Goal: Information Seeking & Learning: Check status

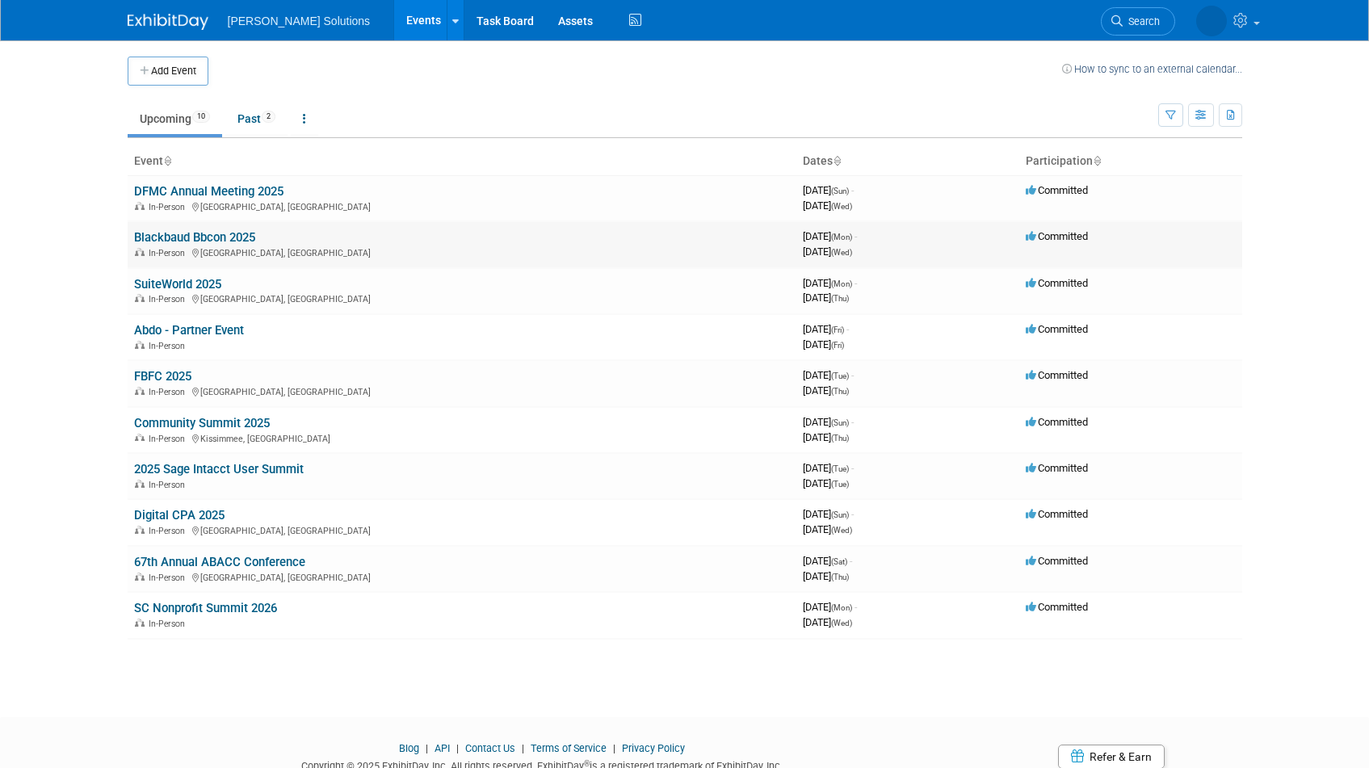
click at [168, 240] on link "Blackbaud Bbcon 2025" at bounding box center [194, 237] width 121 height 15
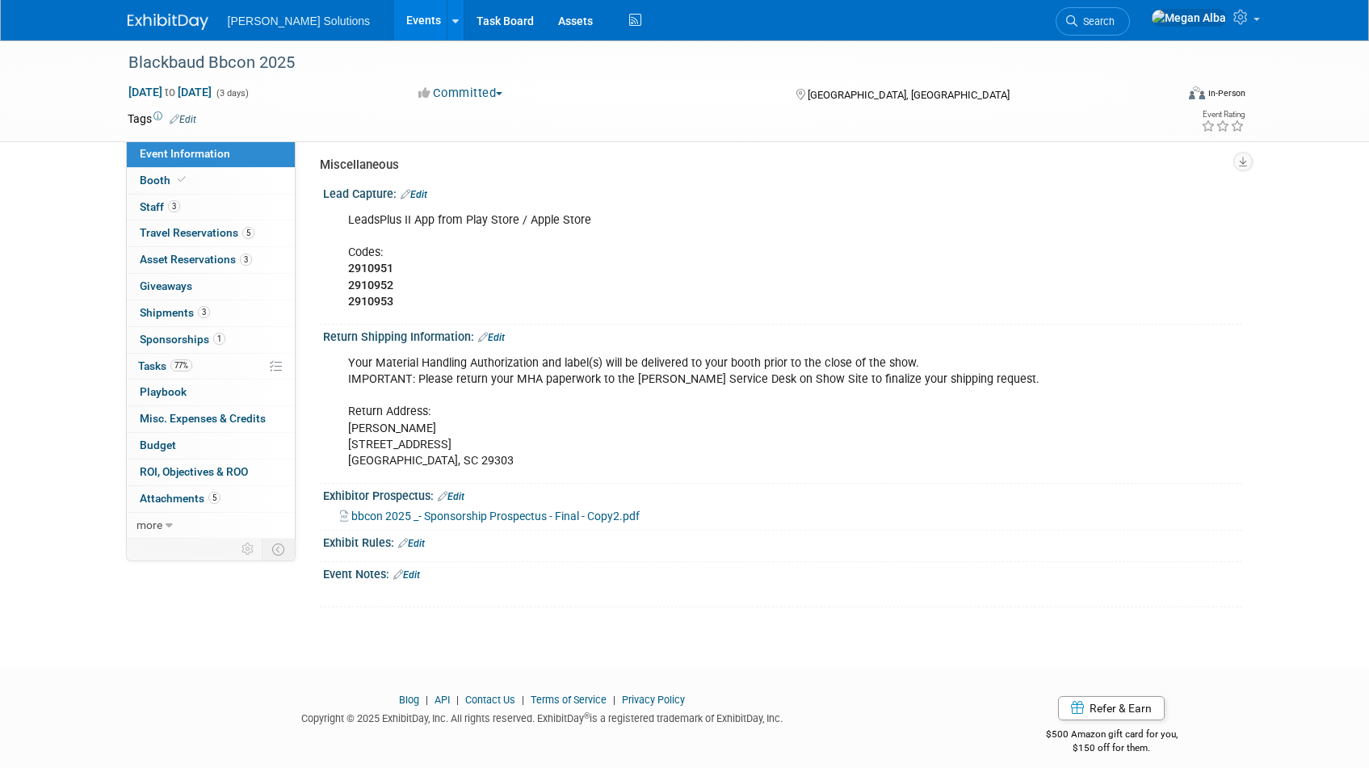
scroll to position [819, 0]
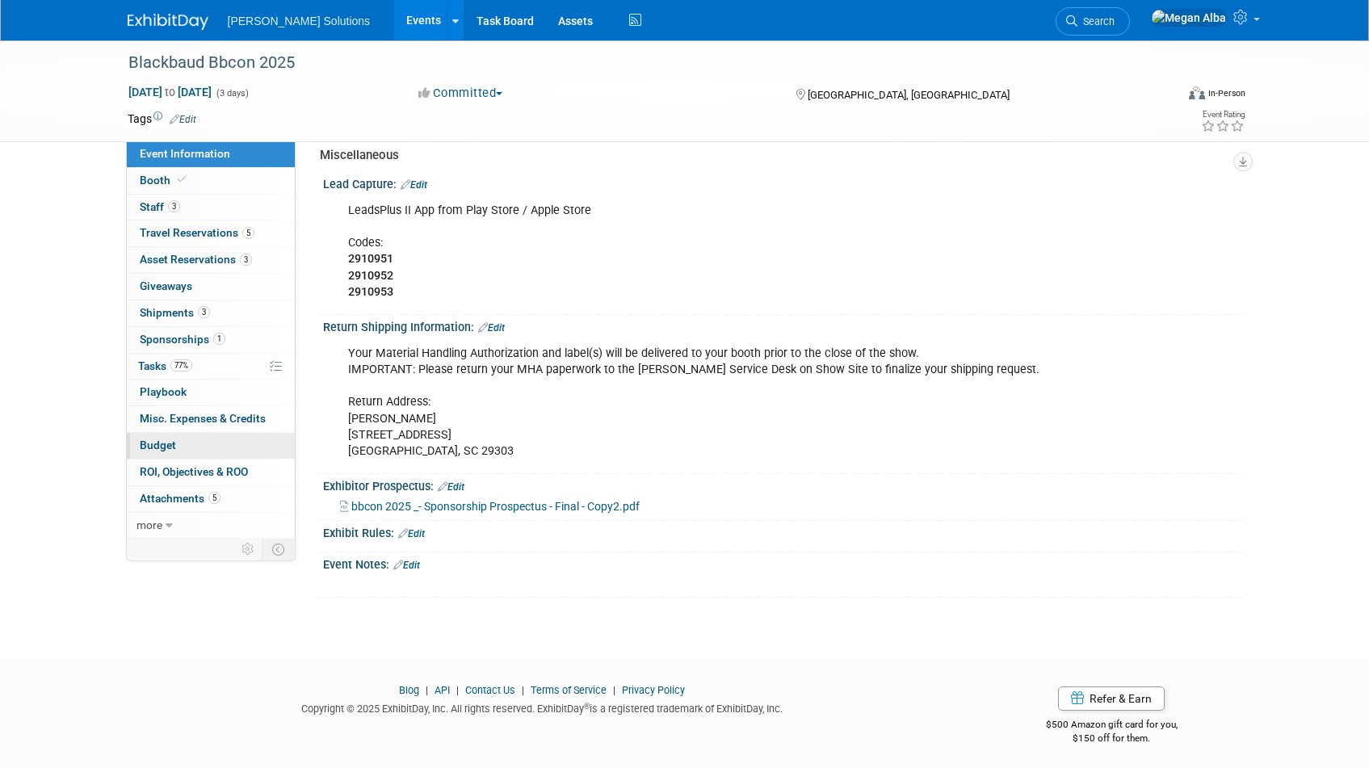
click at [166, 446] on span "Budget" at bounding box center [158, 445] width 36 height 13
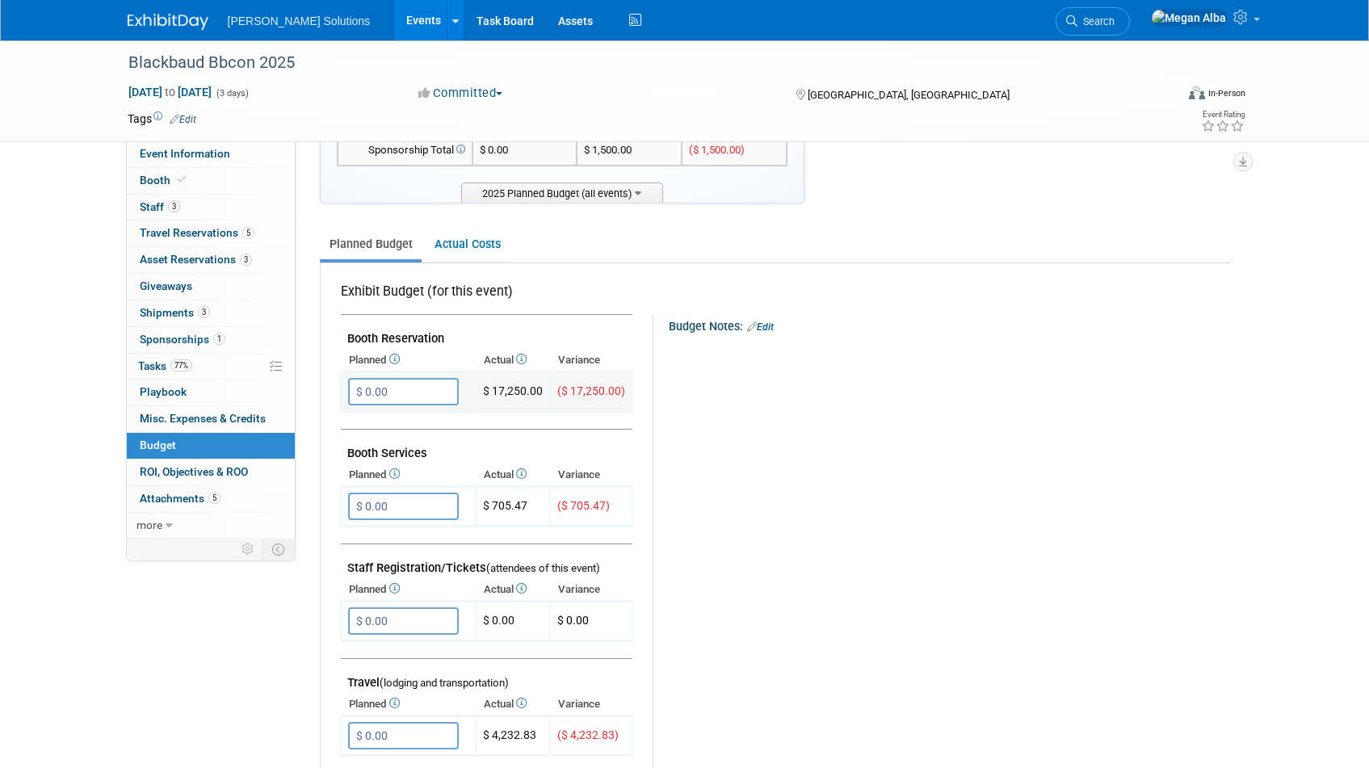
scroll to position [148, 0]
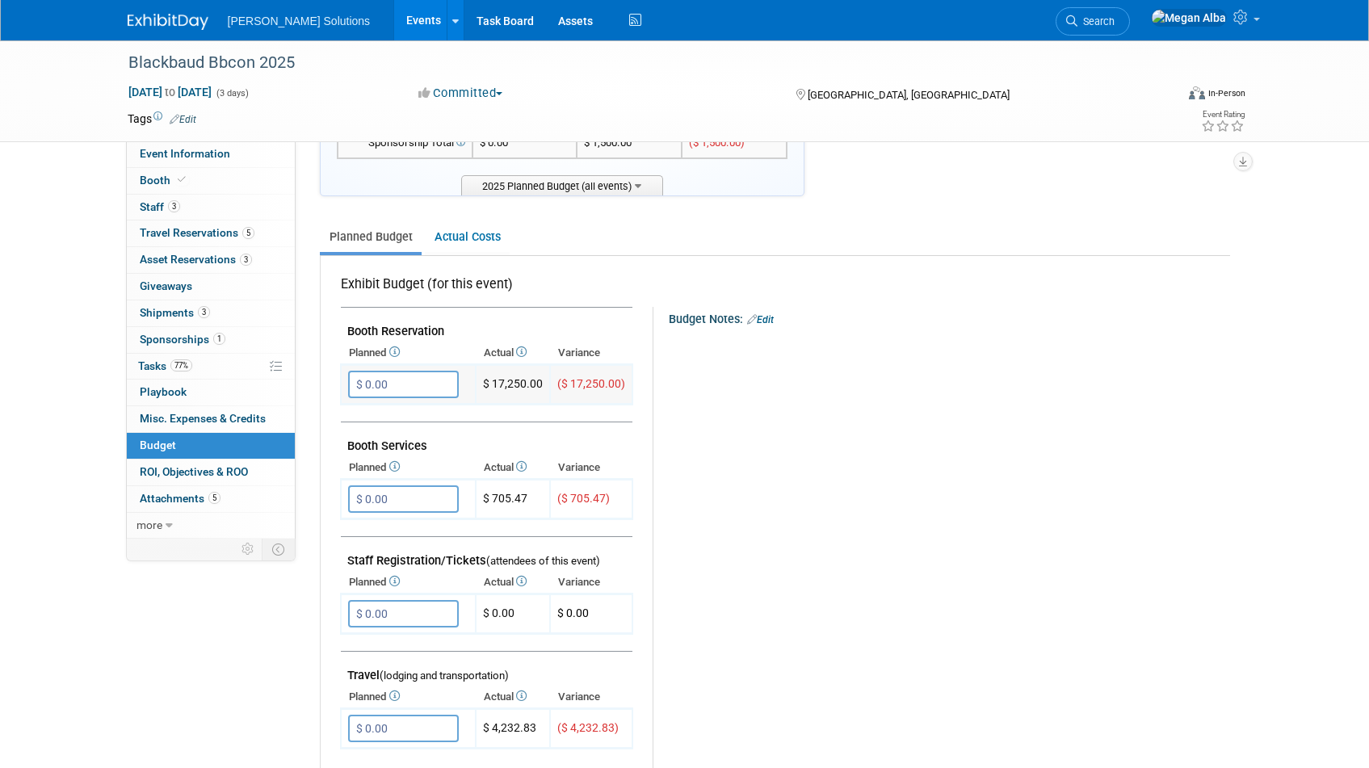
click at [517, 384] on span "$ 17,250.00" at bounding box center [513, 383] width 60 height 13
copy tr "$ 17,250.00"
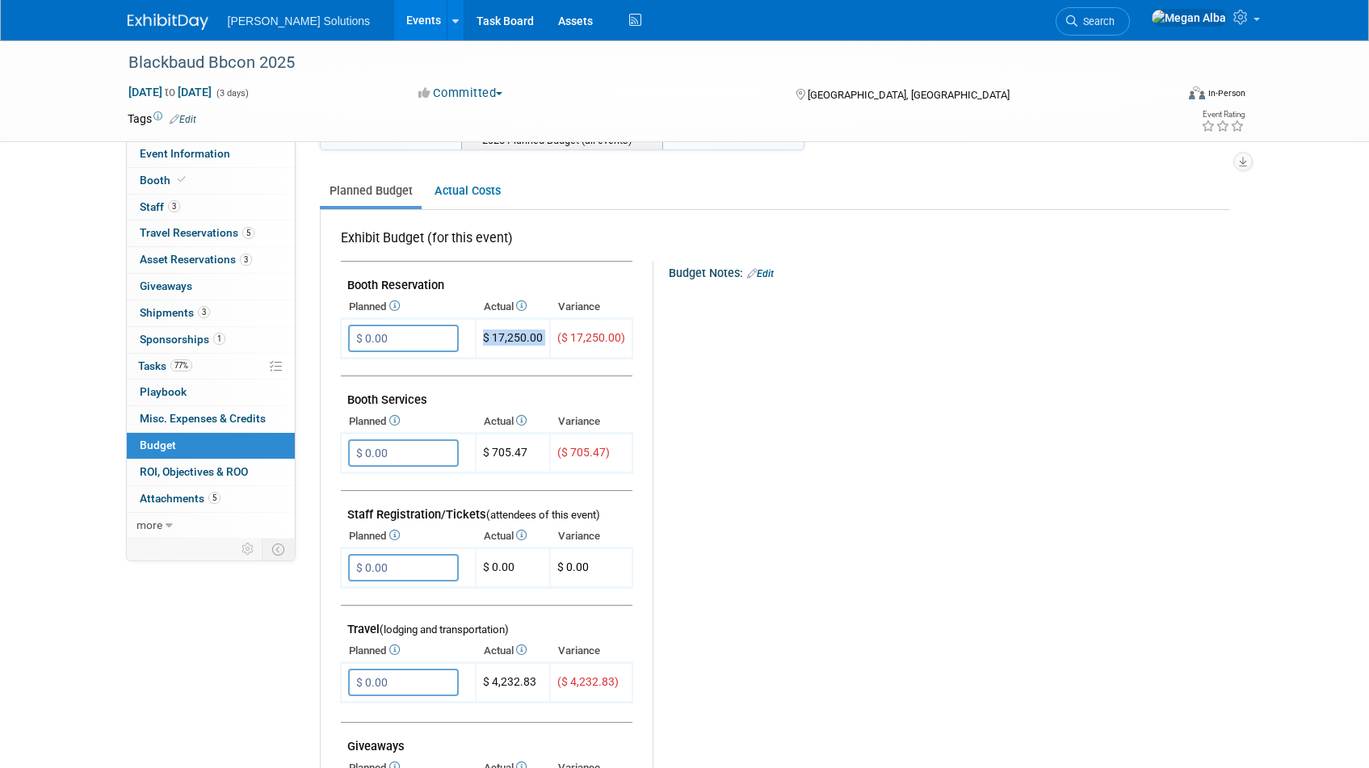
scroll to position [0, 0]
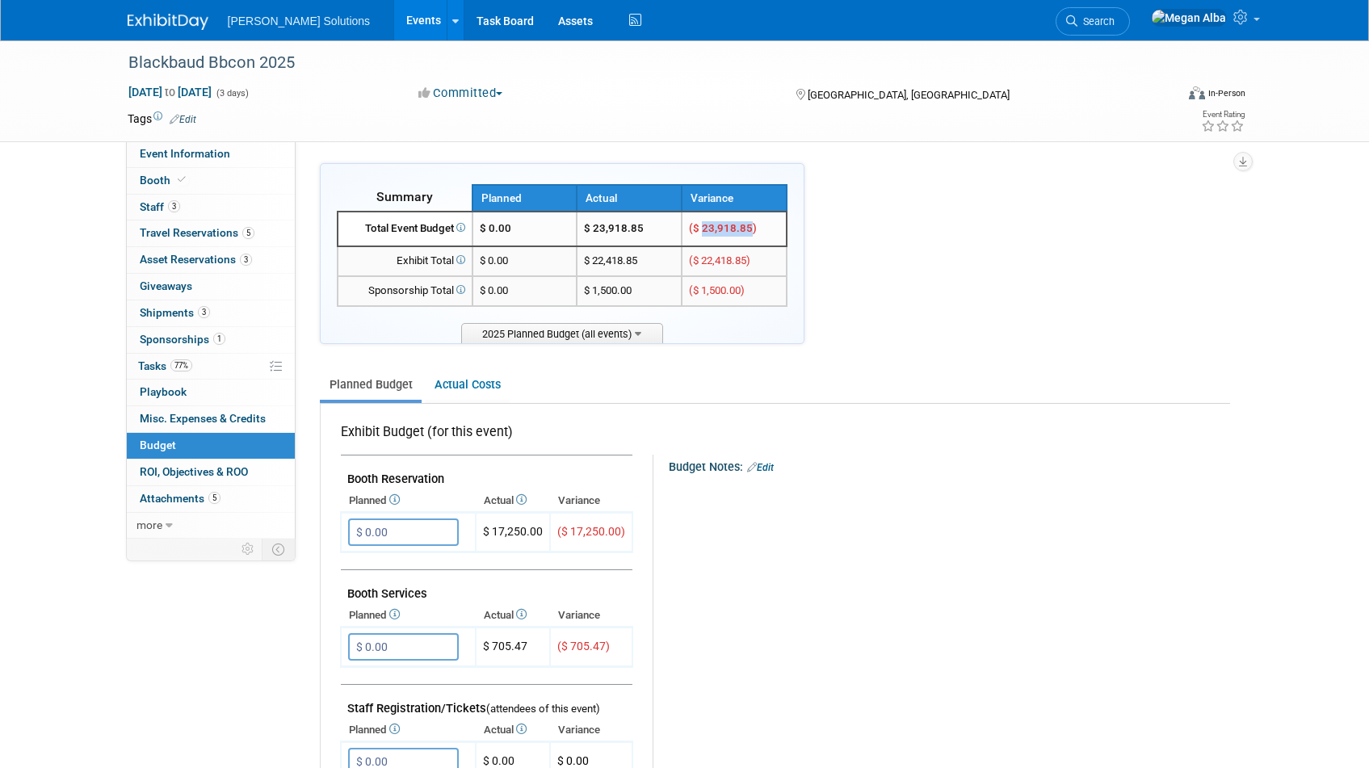
drag, startPoint x: 750, startPoint y: 229, endPoint x: 703, endPoint y: 229, distance: 47.7
click at [703, 229] on span "($ 23,918.85)" at bounding box center [723, 228] width 68 height 12
copy span "23,918.85"
click at [452, 22] on icon at bounding box center [455, 21] width 6 height 10
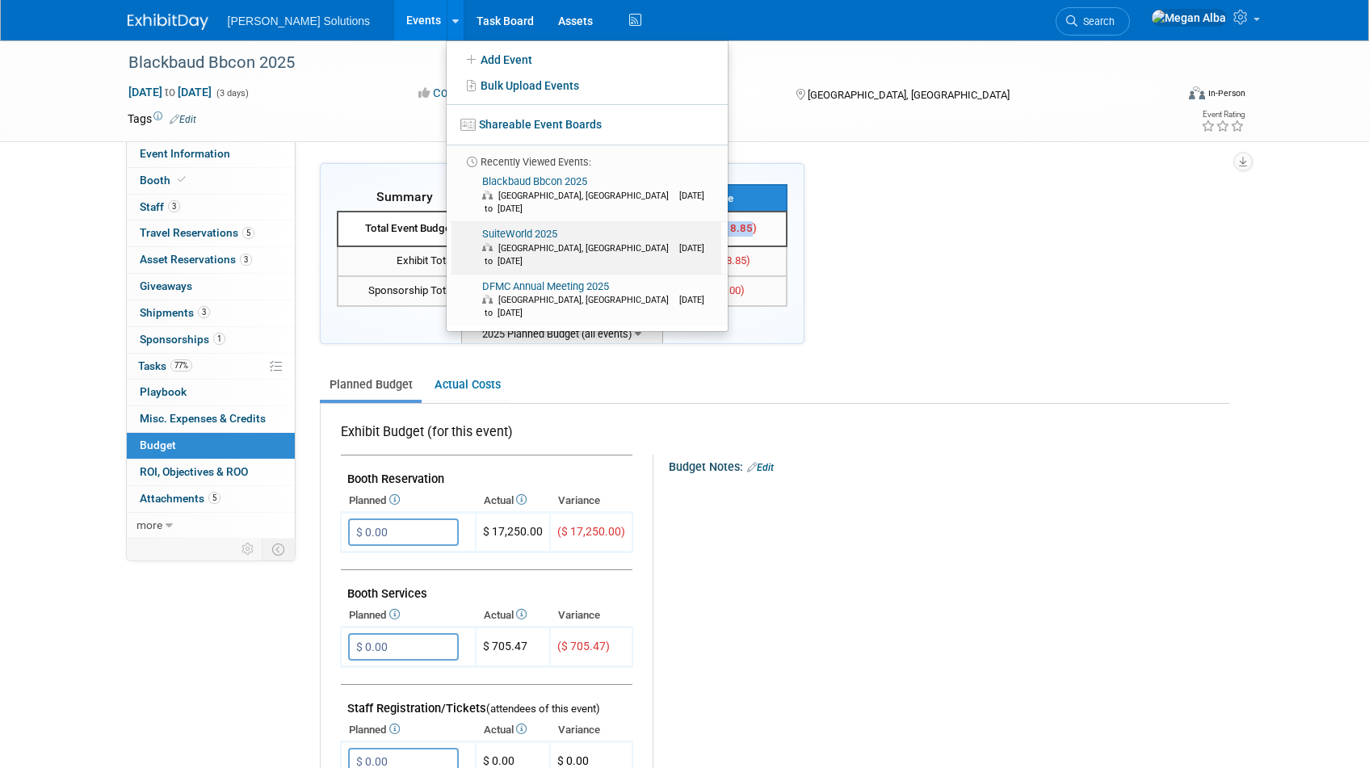
click at [453, 224] on link "SuiteWorld 2025 Las Vegas, NV Oct 6, 2025 to Oct 9, 2025" at bounding box center [586, 248] width 270 height 52
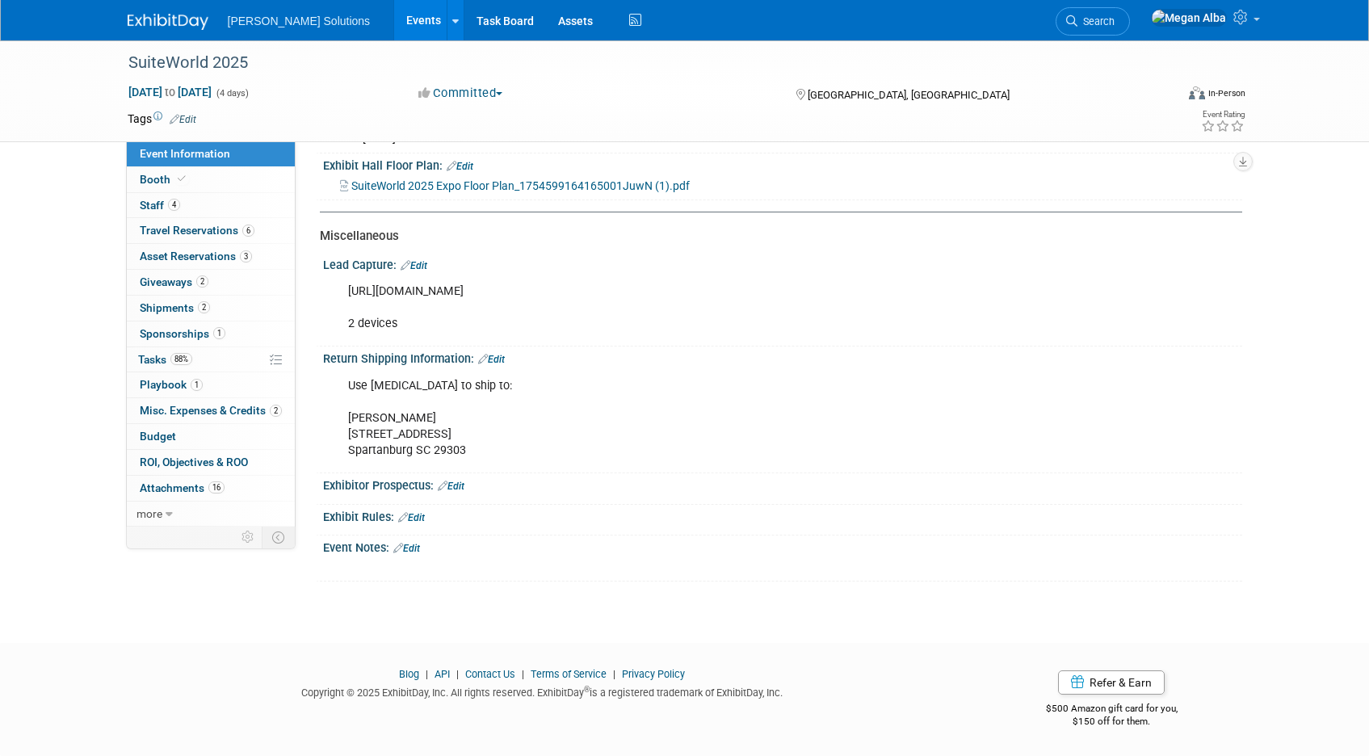
scroll to position [762, 0]
click at [161, 443] on span "Budget" at bounding box center [158, 436] width 36 height 13
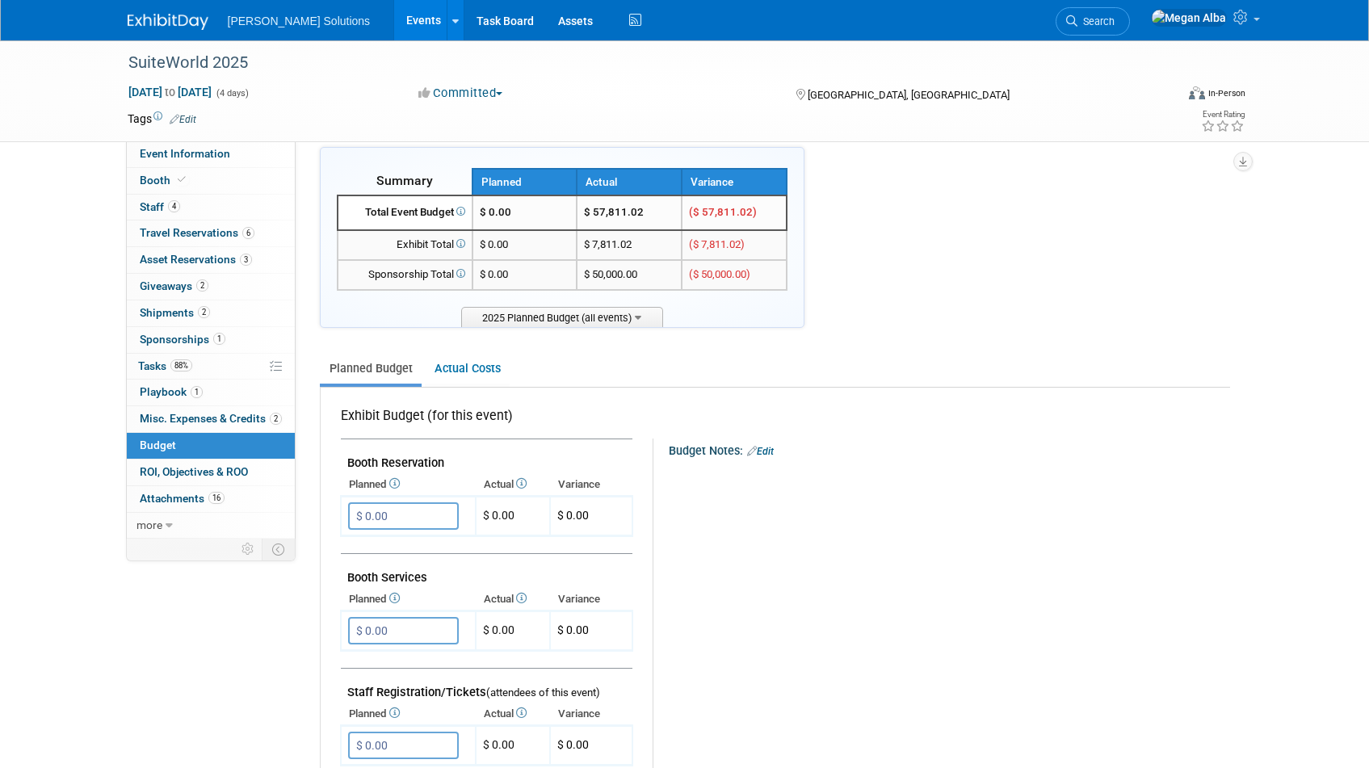
scroll to position [0, 0]
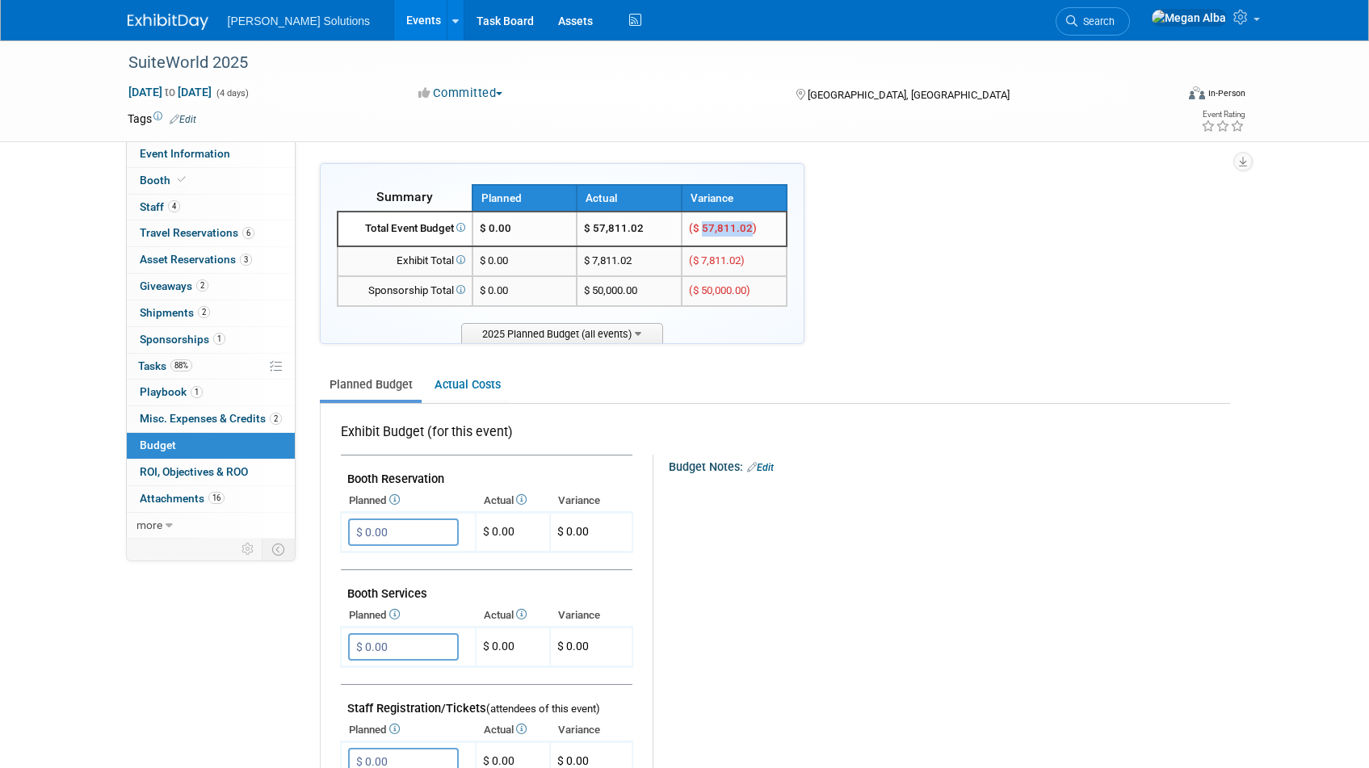
drag, startPoint x: 751, startPoint y: 227, endPoint x: 702, endPoint y: 228, distance: 49.3
click at [702, 228] on span "($ 57,811.02)" at bounding box center [723, 228] width 68 height 12
copy span "57,811.02"
click at [170, 21] on img at bounding box center [168, 22] width 81 height 16
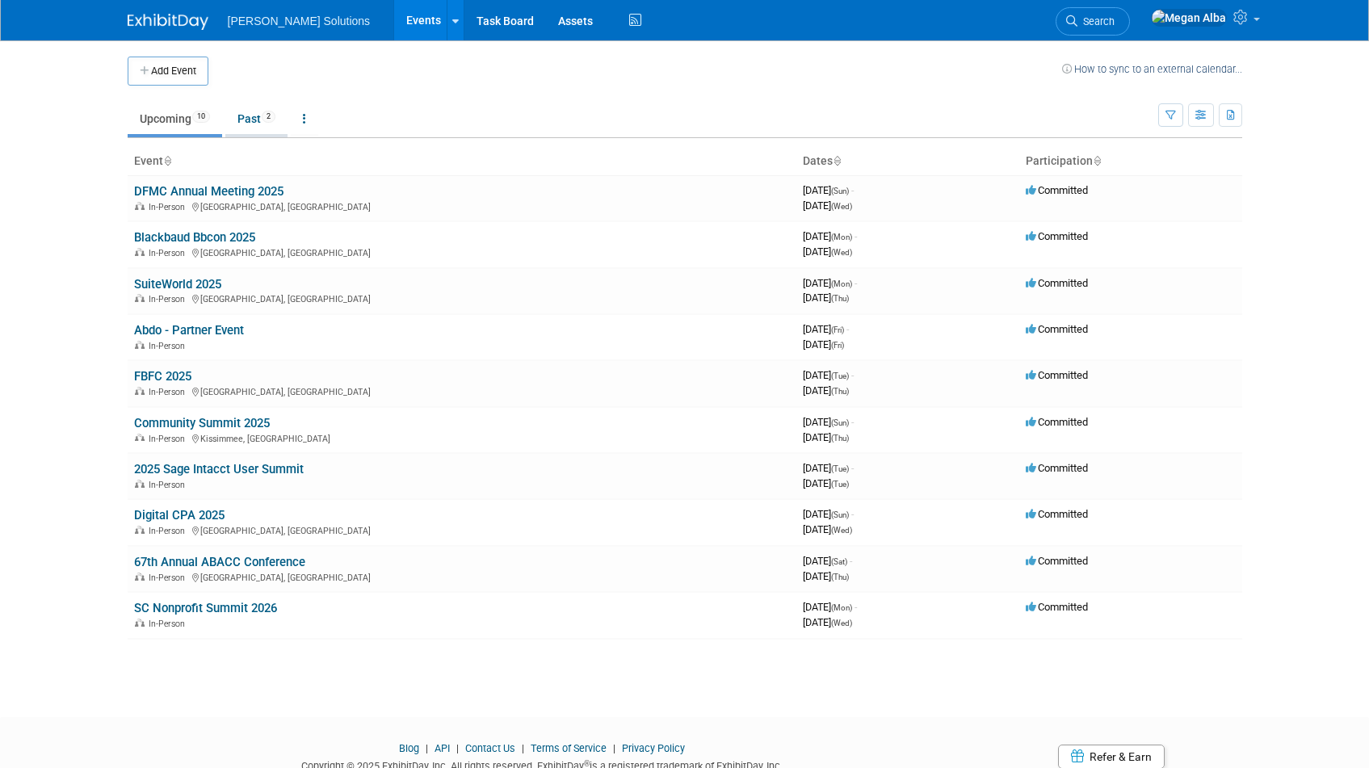
click at [266, 125] on link "Past 2" at bounding box center [256, 118] width 62 height 31
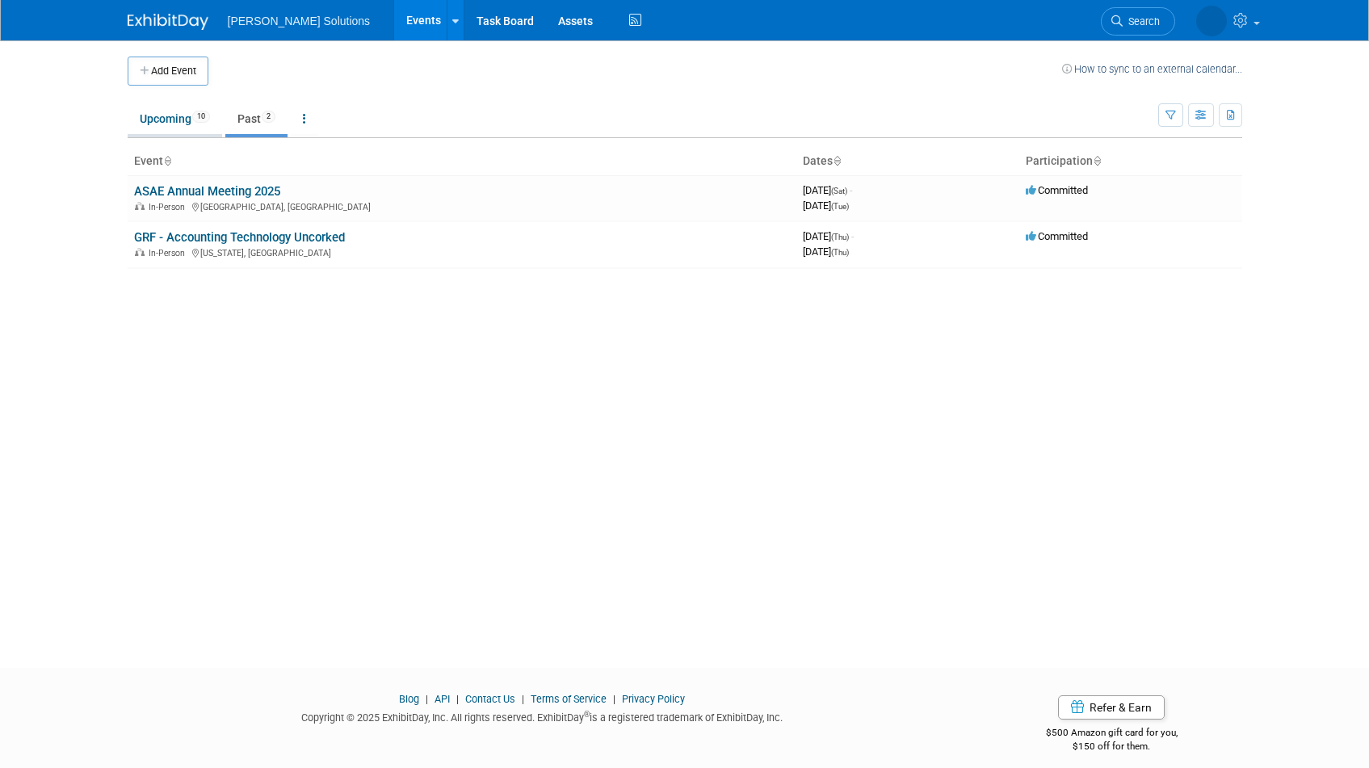
click at [153, 124] on link "Upcoming 10" at bounding box center [175, 118] width 94 height 31
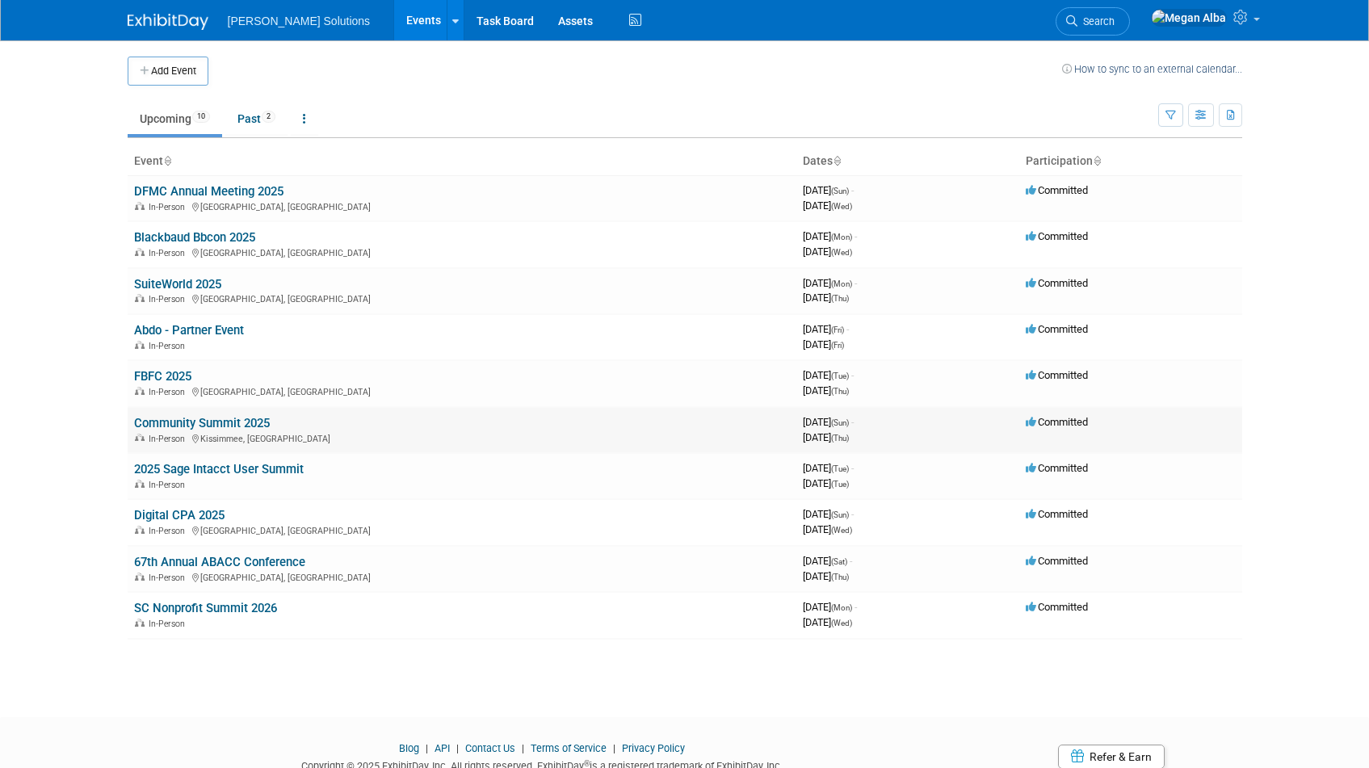
click at [178, 423] on link "Community Summit 2025" at bounding box center [202, 423] width 136 height 15
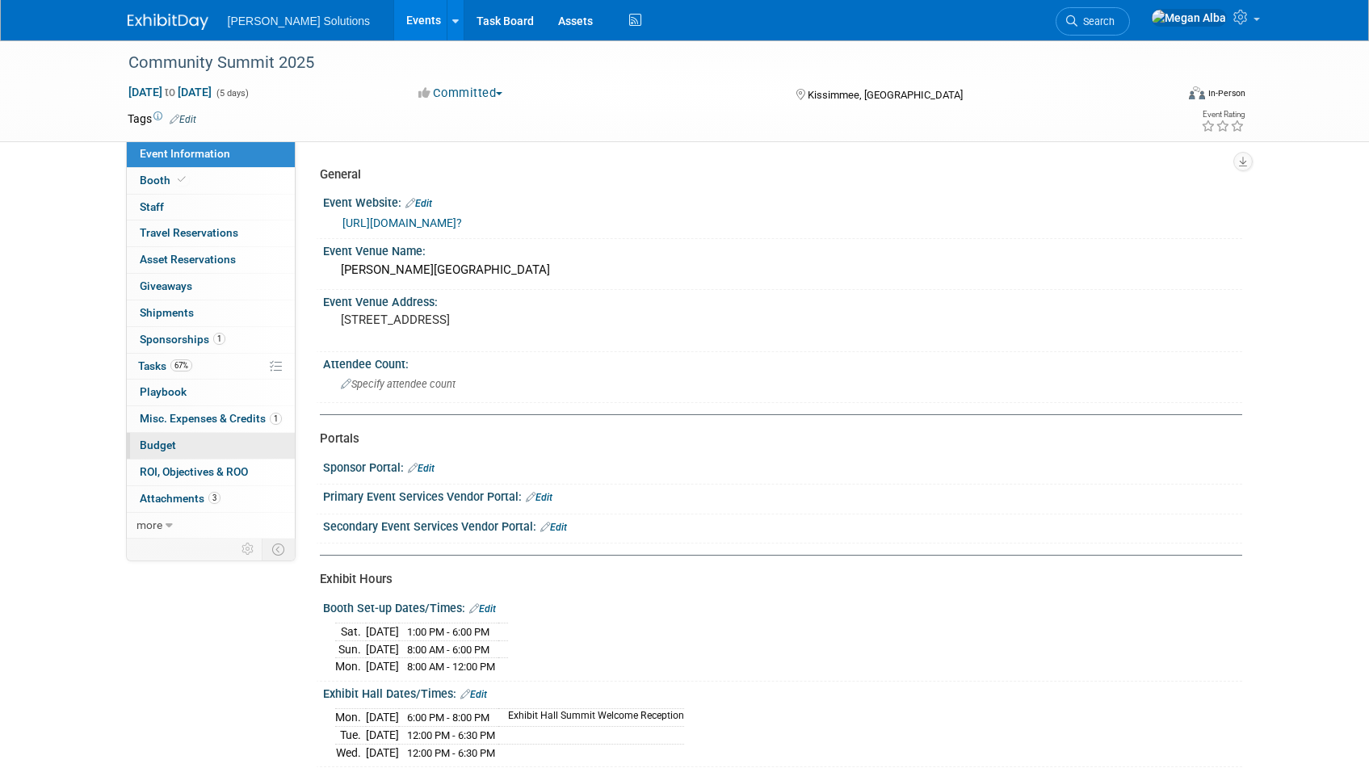
click at [182, 442] on link "Budget" at bounding box center [211, 446] width 168 height 26
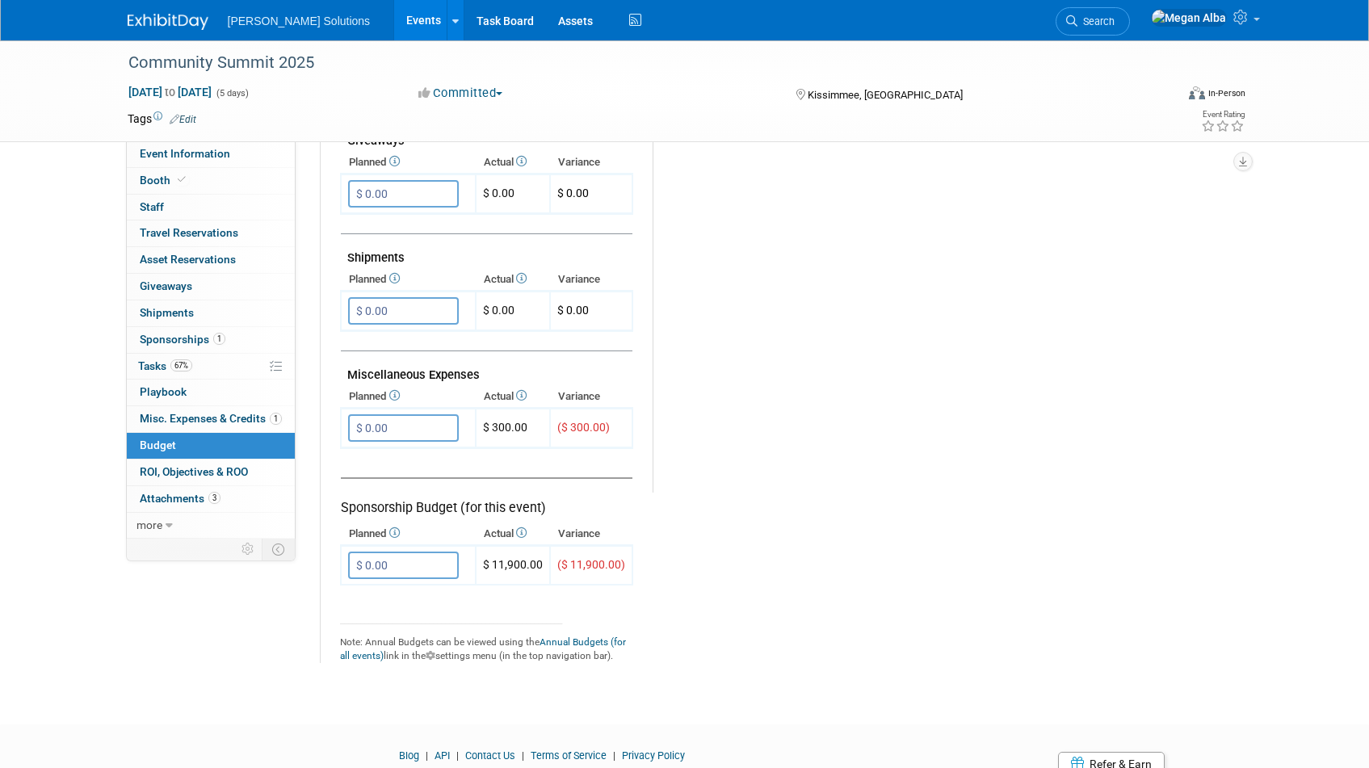
scroll to position [868, 0]
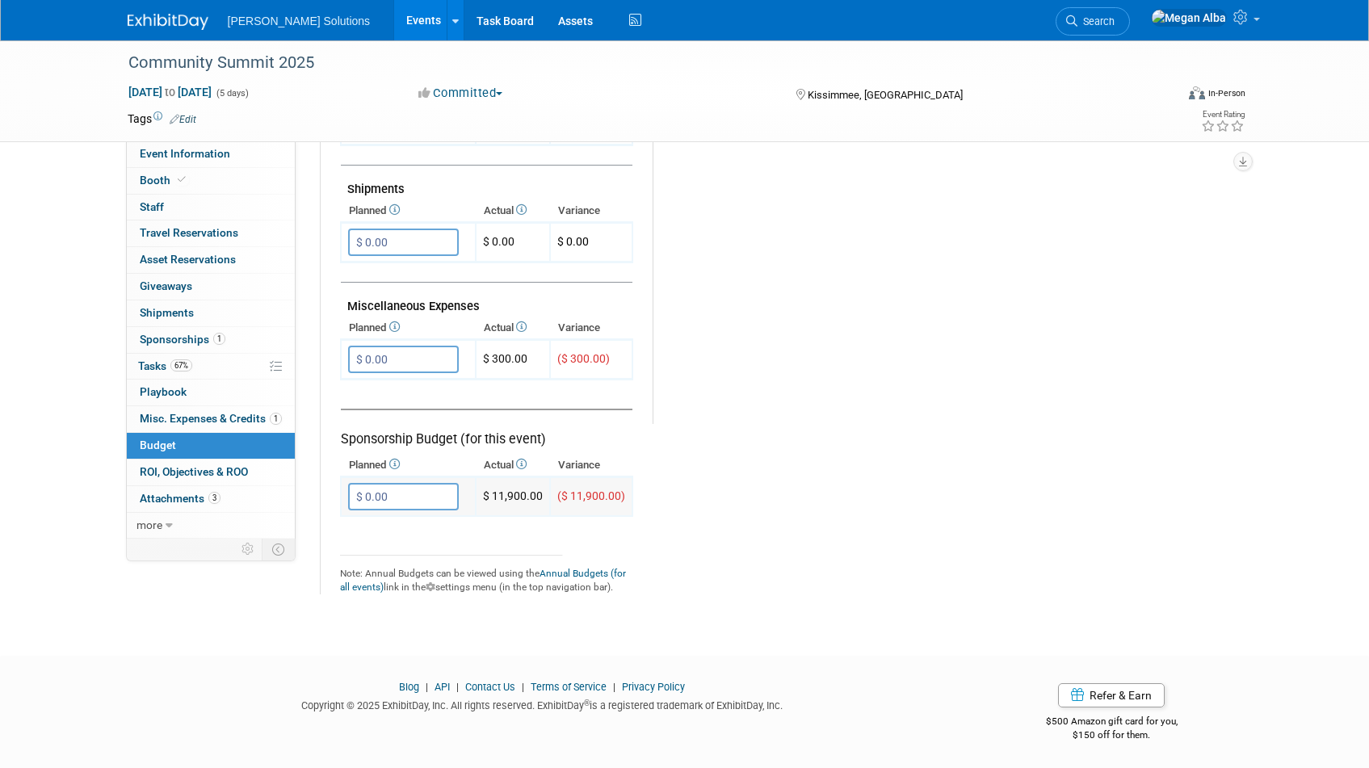
click at [516, 492] on td "$ 11,900.00" at bounding box center [513, 497] width 74 height 40
copy td "11,900.00"
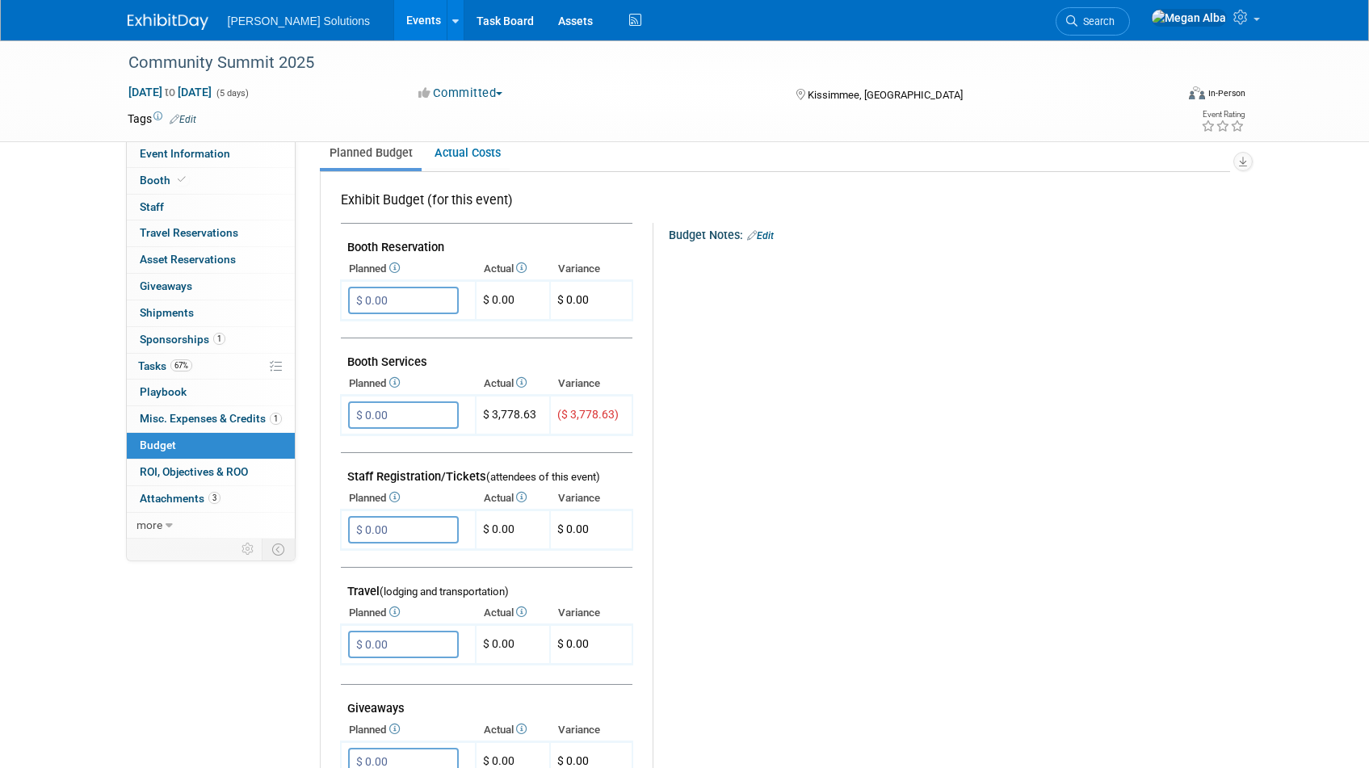
scroll to position [0, 0]
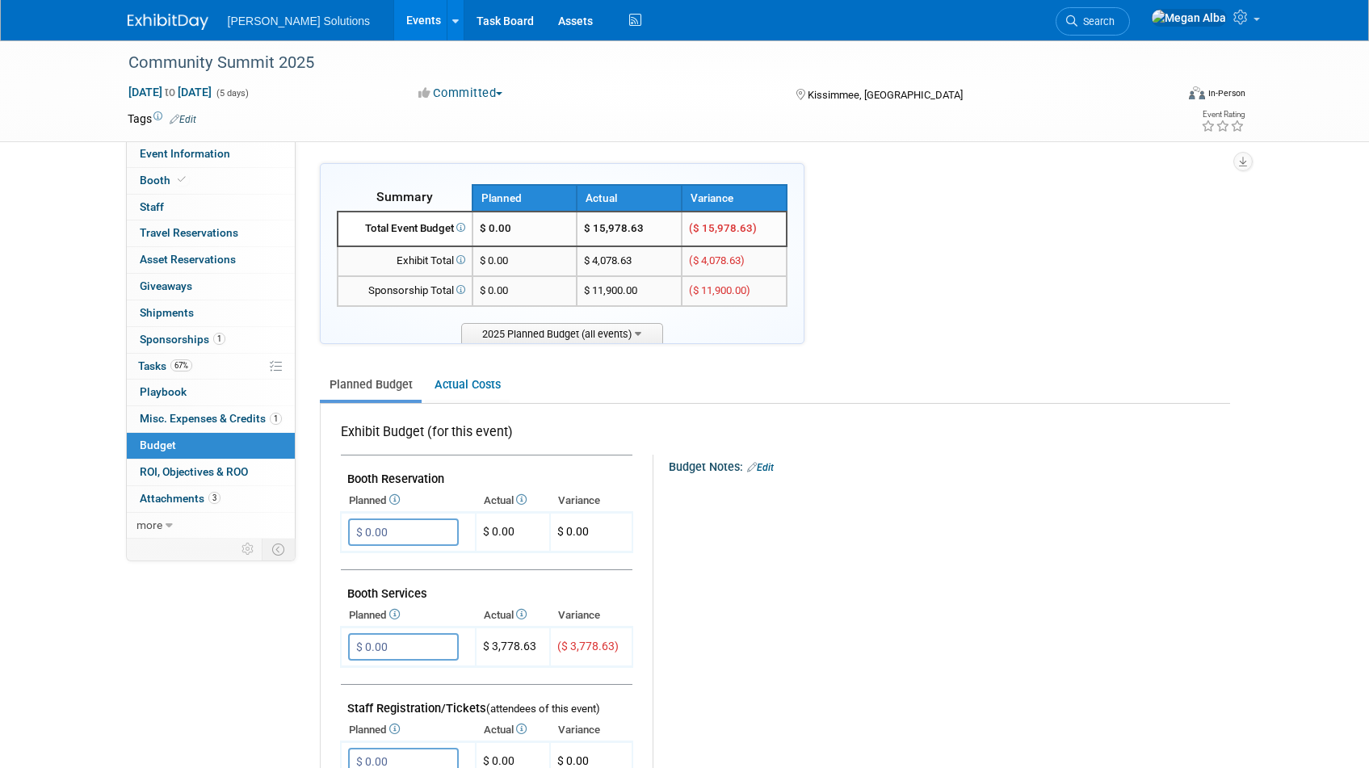
click at [619, 229] on td "$ 15,978.63" at bounding box center [629, 229] width 105 height 35
copy td "15,978.63"
click at [452, 19] on icon at bounding box center [455, 21] width 6 height 10
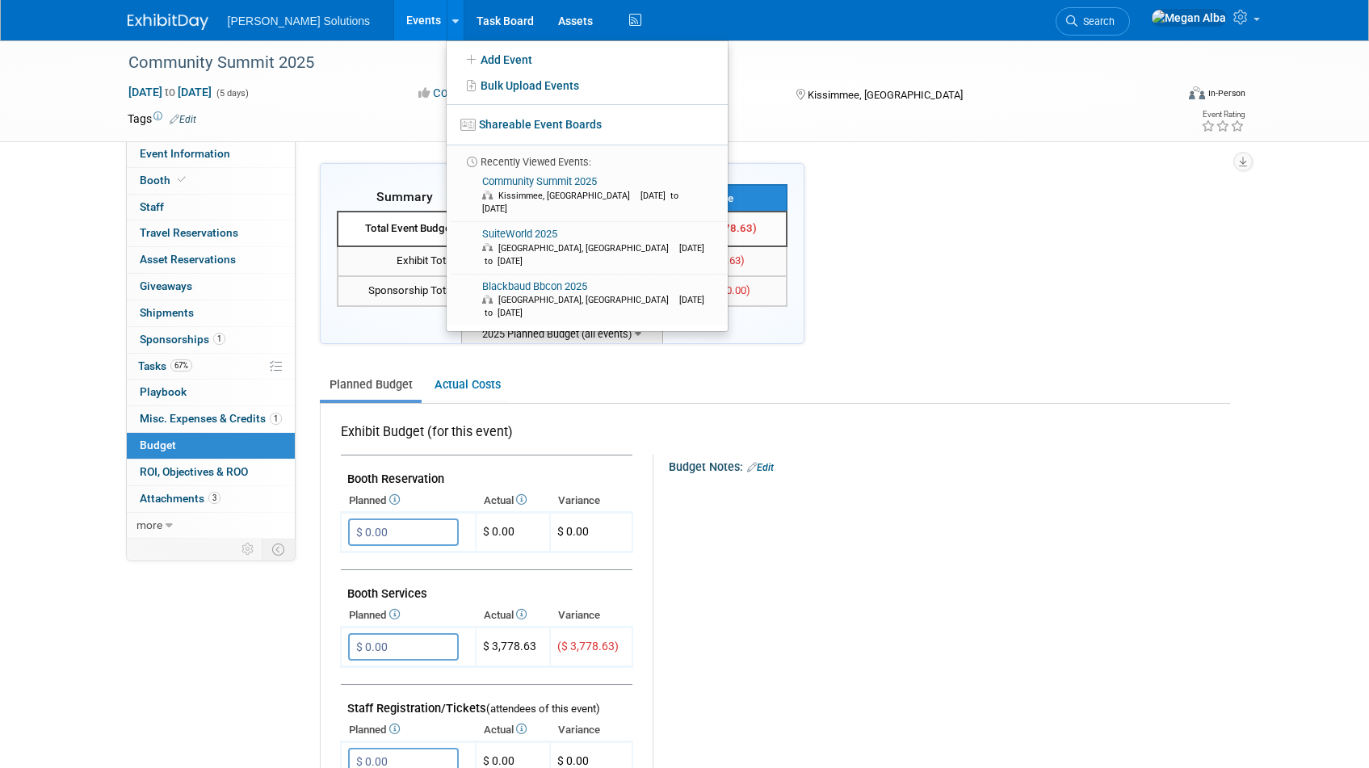
click at [394, 20] on link "Events" at bounding box center [423, 20] width 59 height 40
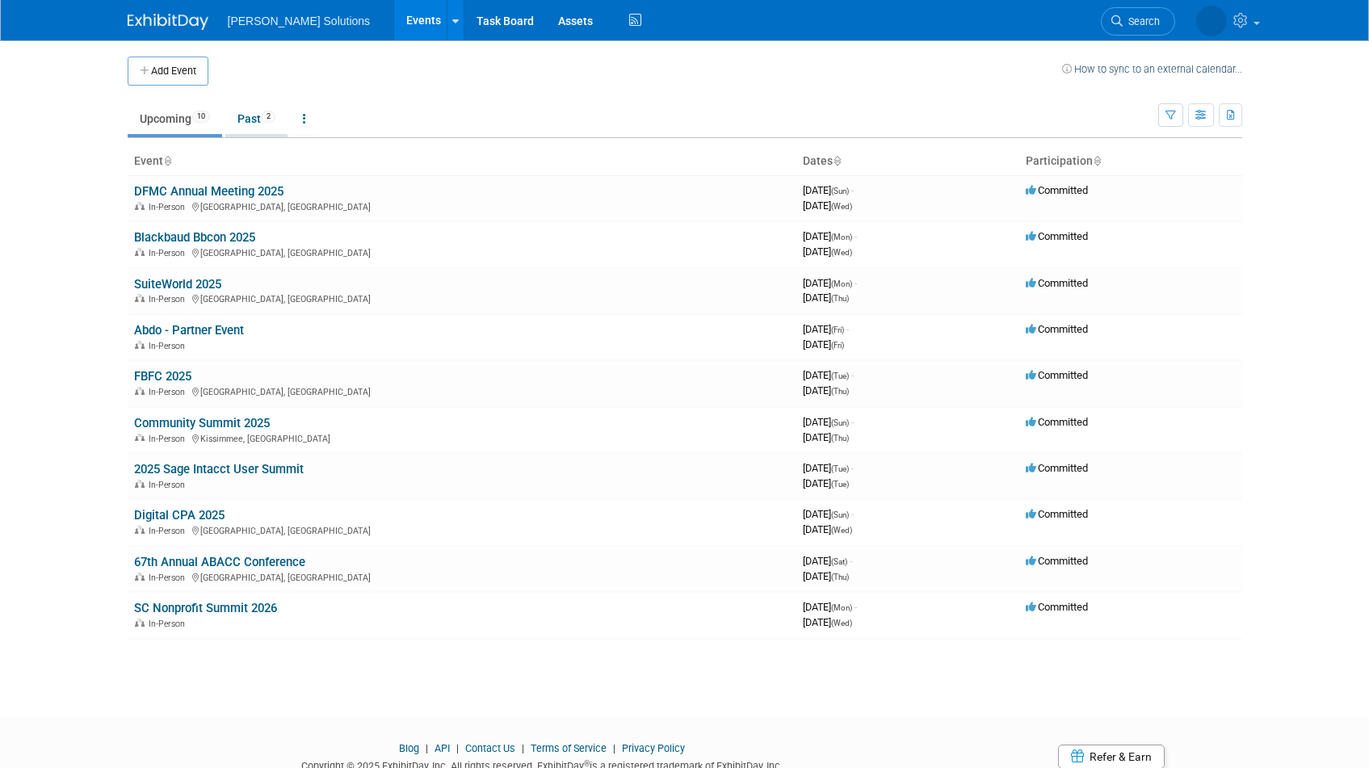
click at [261, 121] on link "Past 2" at bounding box center [256, 118] width 62 height 31
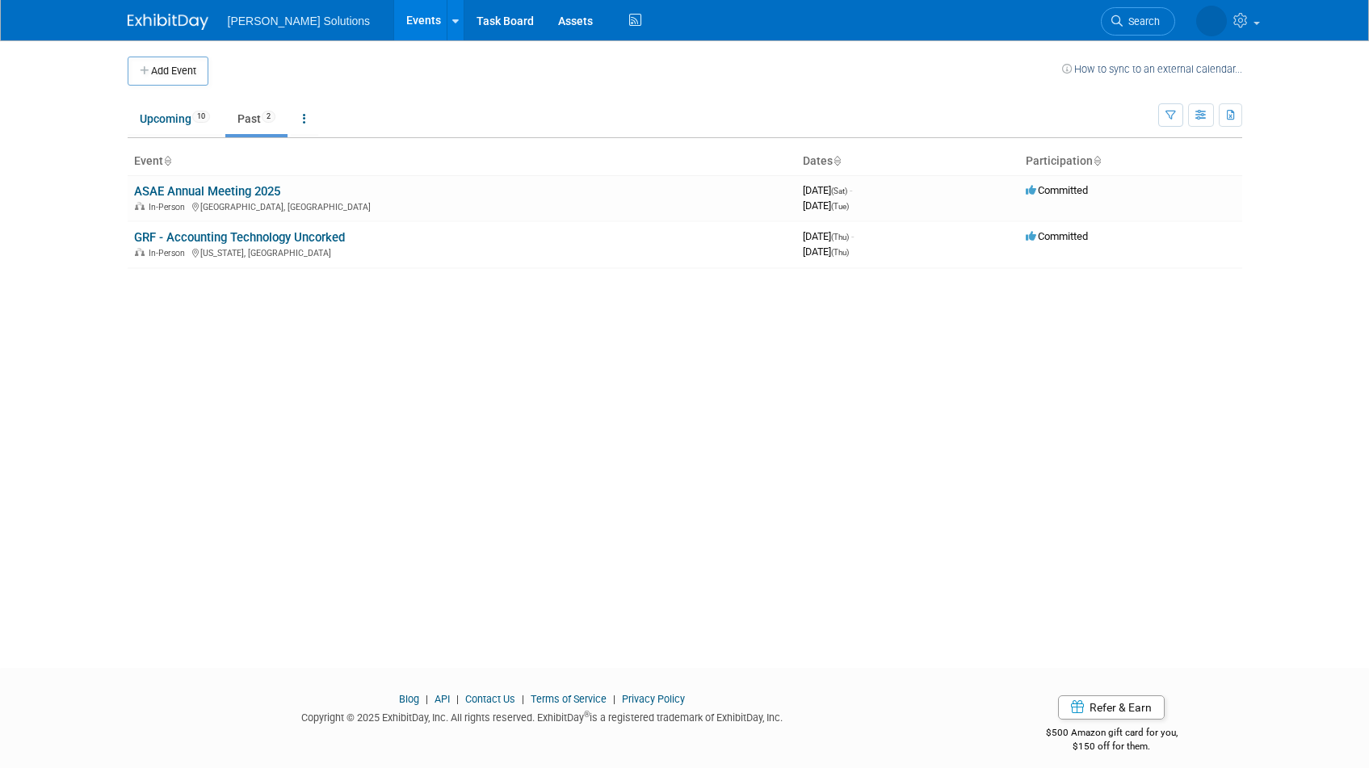
click at [250, 191] on link "ASAE Annual Meeting 2025" at bounding box center [207, 191] width 146 height 15
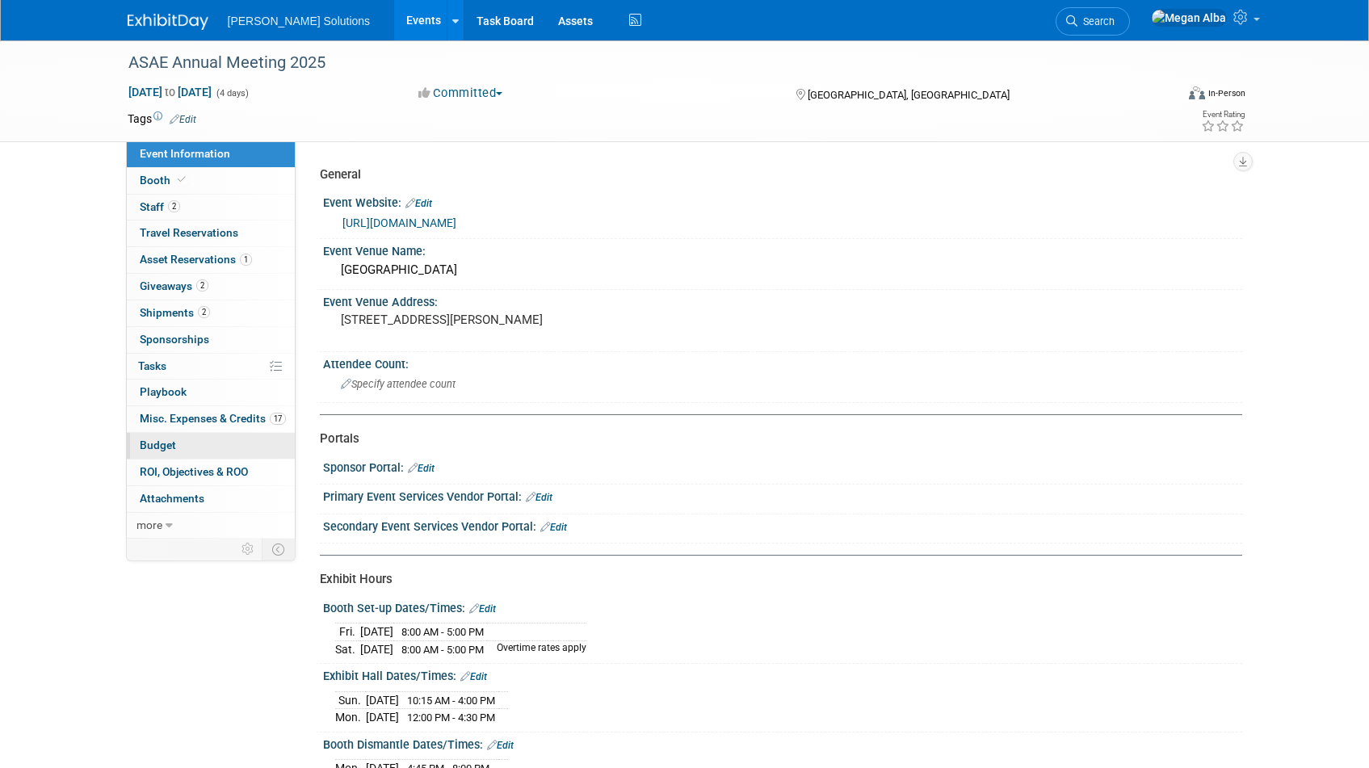
click at [190, 445] on link "Budget" at bounding box center [211, 446] width 168 height 26
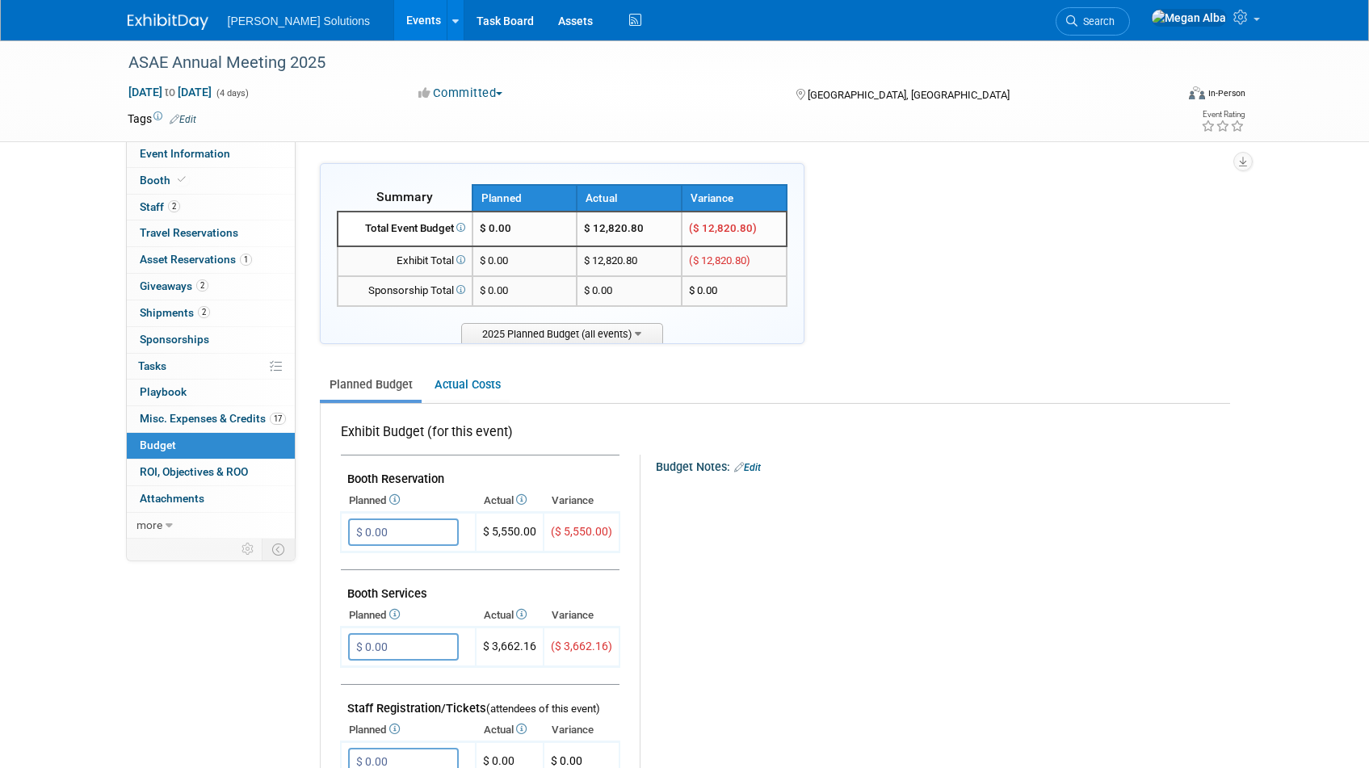
click at [615, 226] on td "$ 12,820.80" at bounding box center [629, 229] width 105 height 35
copy td "12,820.80"
